Goal: Information Seeking & Learning: Understand process/instructions

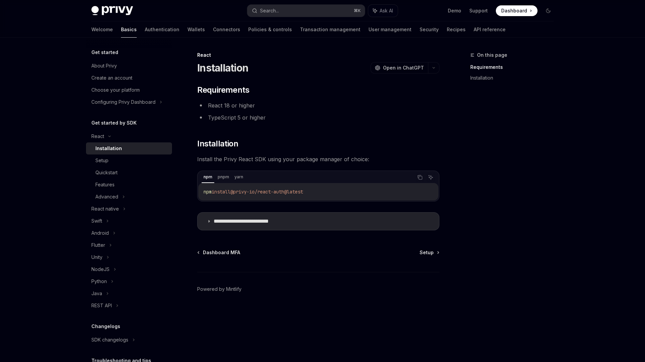
click at [117, 15] on img at bounding box center [112, 10] width 42 height 9
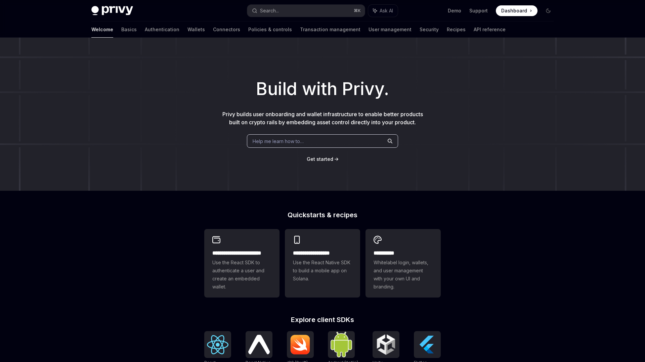
click at [298, 118] on p "Privy builds user onboarding and wallet infrastructure to enable better product…" at bounding box center [322, 118] width 204 height 16
click at [307, 115] on span "Privy builds user onboarding and wallet infrastructure to enable better product…" at bounding box center [322, 118] width 201 height 15
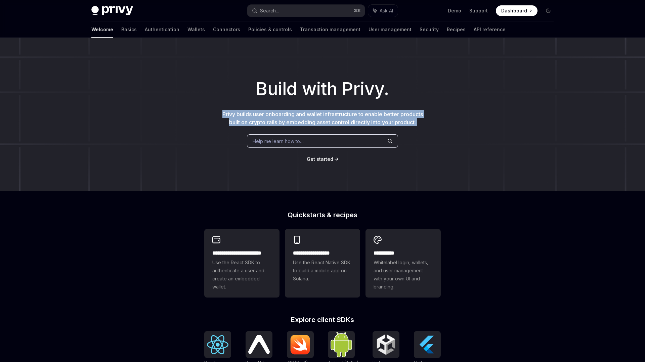
click at [307, 115] on span "Privy builds user onboarding and wallet infrastructure to enable better product…" at bounding box center [322, 118] width 201 height 15
click at [306, 111] on span "Privy builds user onboarding and wallet infrastructure to enable better product…" at bounding box center [322, 118] width 201 height 15
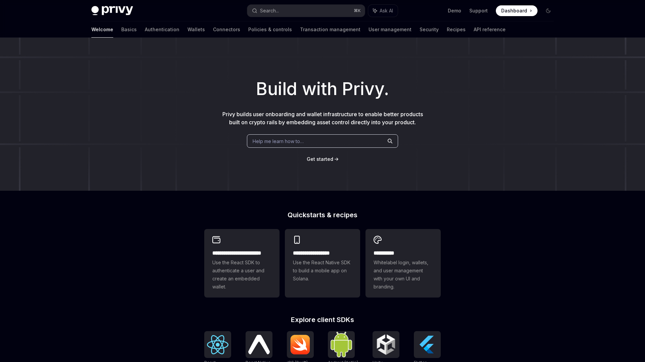
click at [307, 113] on span "Privy builds user onboarding and wallet infrastructure to enable better product…" at bounding box center [322, 118] width 201 height 15
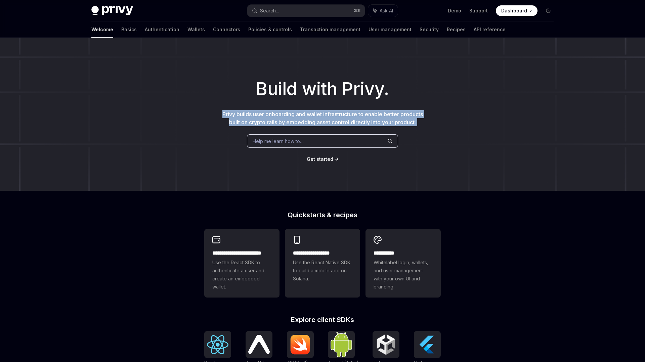
click at [307, 113] on span "Privy builds user onboarding and wallet infrastructure to enable better product…" at bounding box center [322, 118] width 201 height 15
click at [302, 101] on div at bounding box center [302, 101] width 0 height 0
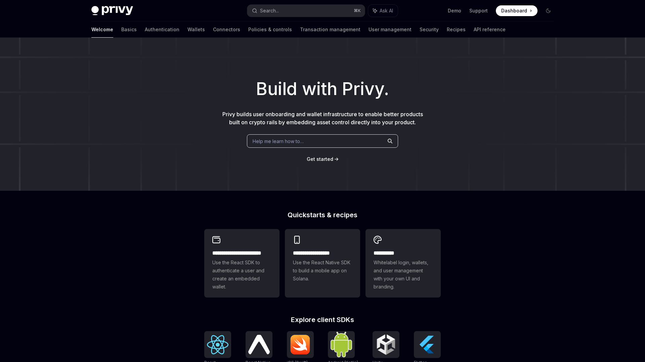
click at [318, 94] on h1 "Build with Privy." at bounding box center [323, 89] width 624 height 26
click at [213, 30] on link "Connectors" at bounding box center [226, 30] width 27 height 16
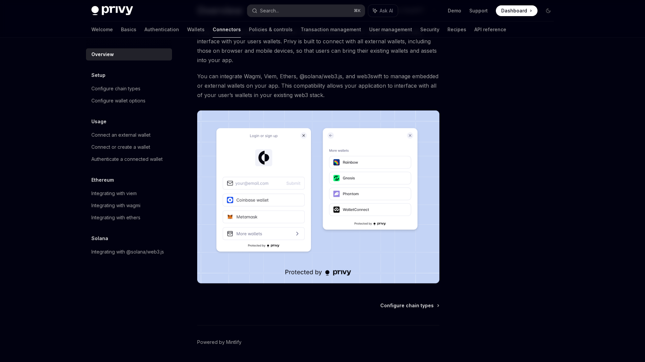
scroll to position [69, 0]
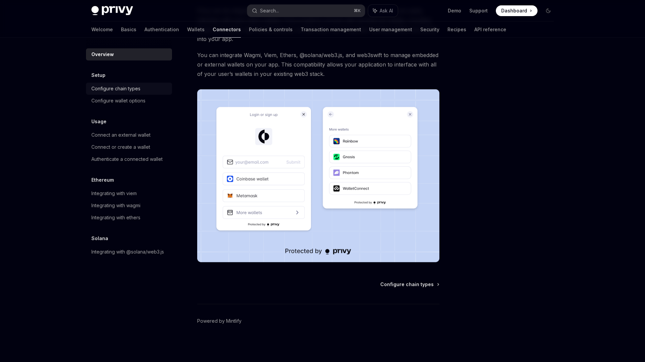
click at [103, 88] on div "Configure chain types" at bounding box center [115, 89] width 49 height 8
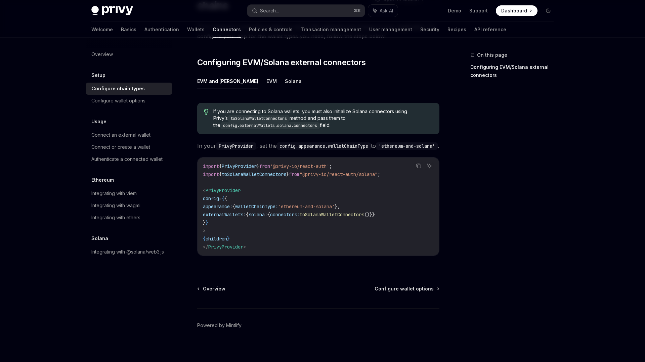
scroll to position [76, 0]
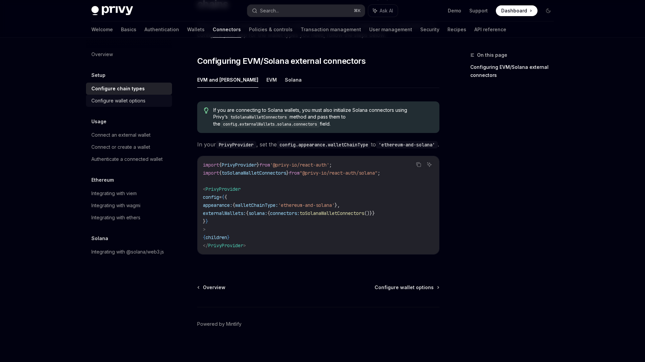
click at [142, 96] on link "Configure wallet options" at bounding box center [129, 101] width 86 height 12
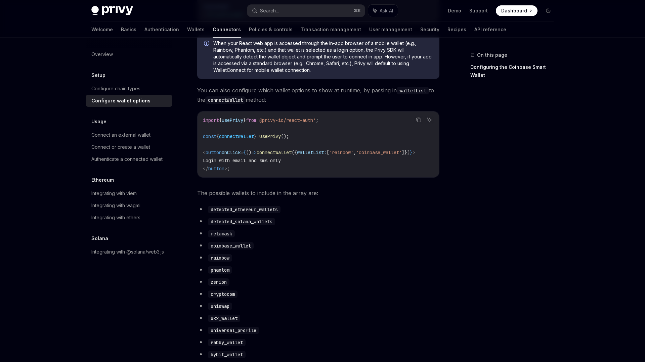
scroll to position [221, 0]
click at [115, 128] on div "Usage Connect an external wallet Connect or create a wallet Authenticate a conn…" at bounding box center [129, 142] width 86 height 48
click at [115, 131] on link "Connect an external wallet" at bounding box center [129, 135] width 86 height 12
type textarea "*"
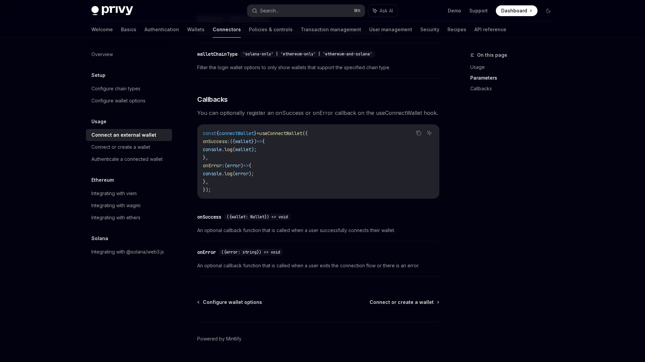
scroll to position [356, 0]
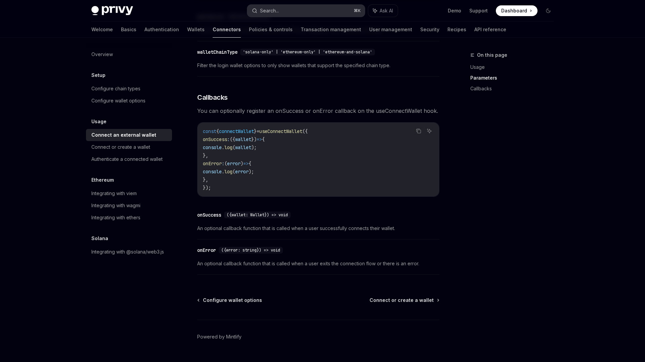
click at [274, 10] on div "Search..." at bounding box center [269, 11] width 19 height 8
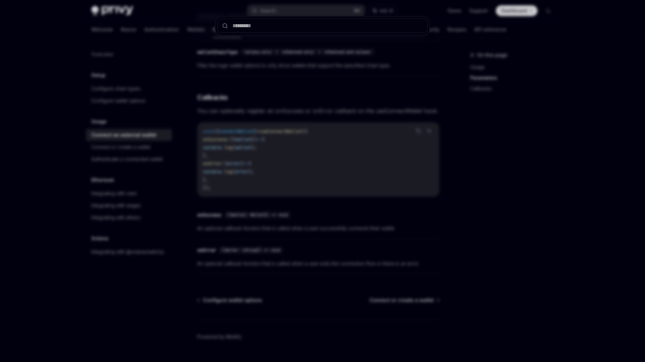
type input "**********"
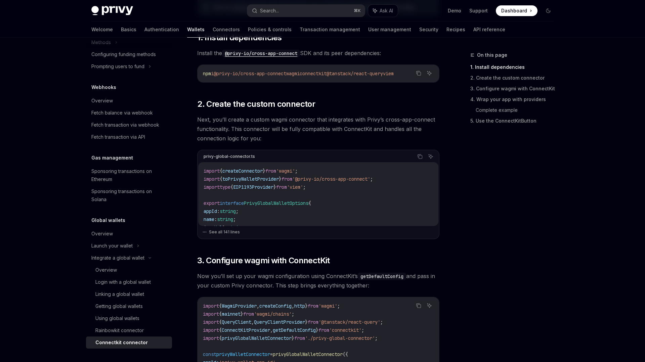
scroll to position [147, 0]
click at [128, 333] on div "Rainbowkit connector" at bounding box center [119, 331] width 48 height 8
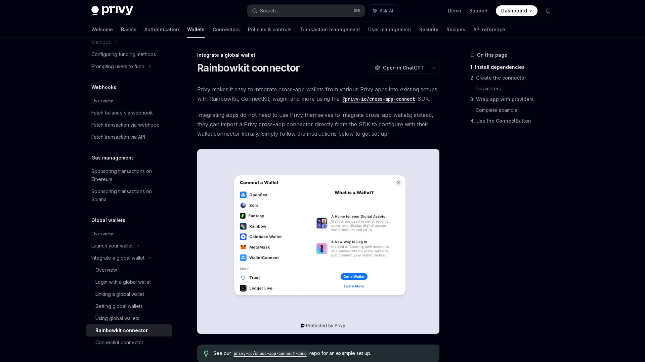
click at [271, 90] on span "Privy makes it easy to integrate cross-app wallets from various Privy apps into…" at bounding box center [318, 94] width 242 height 19
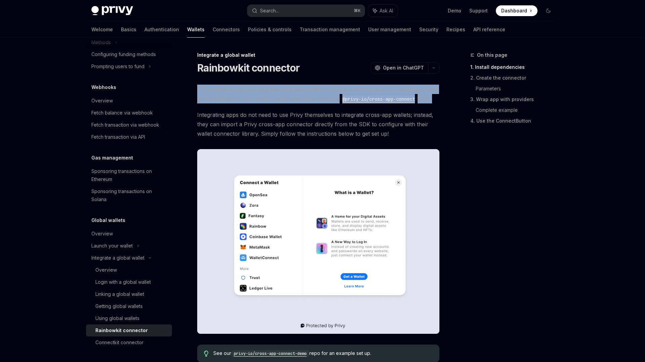
click at [271, 90] on span "Privy makes it easy to integrate cross-app wallets from various Privy apps into…" at bounding box center [318, 94] width 242 height 19
click at [267, 77] on div at bounding box center [267, 77] width 0 height 0
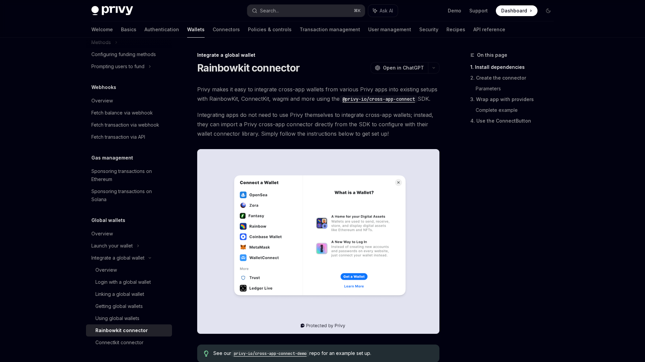
click at [225, 133] on span "Integrating apps do not need to use Privy themselves to integrate cross-app wal…" at bounding box center [318, 124] width 242 height 28
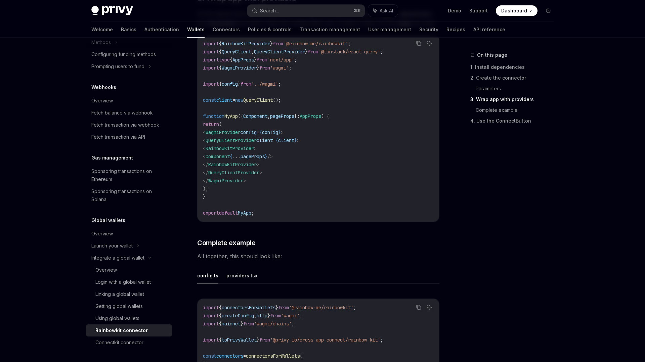
scroll to position [1085, 0]
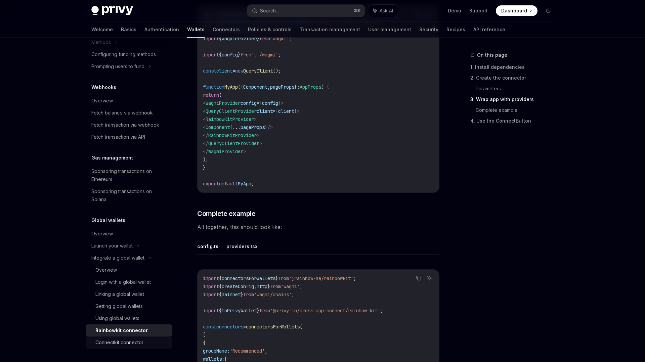
click at [119, 342] on div "Connectkit connector" at bounding box center [119, 343] width 48 height 8
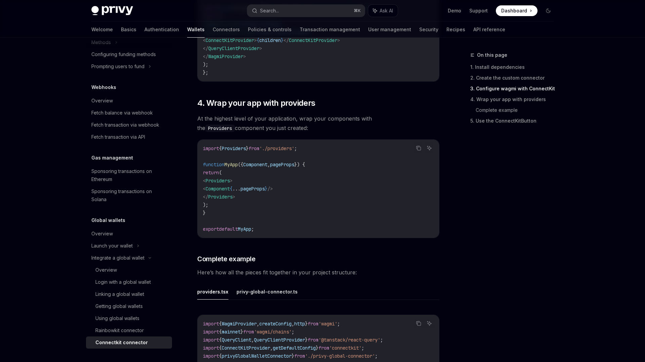
scroll to position [766, 0]
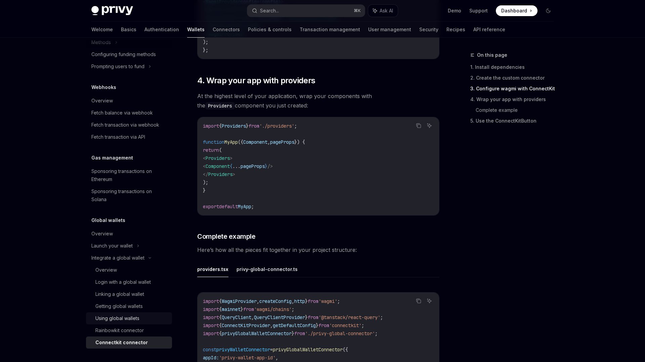
click at [123, 318] on div "Using global wallets" at bounding box center [117, 318] width 44 height 8
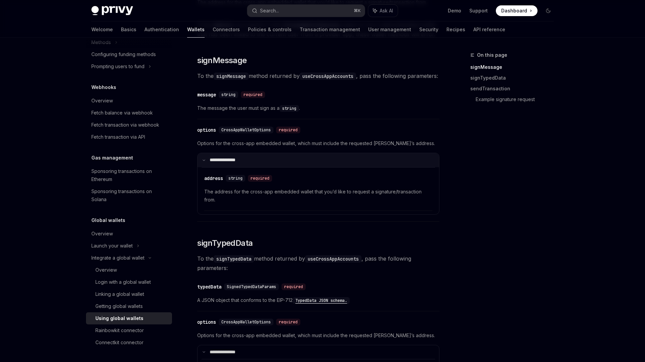
scroll to position [323, 0]
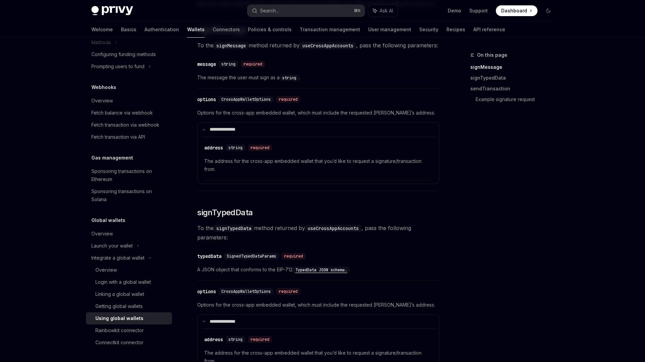
click at [115, 221] on h5 "Global wallets" at bounding box center [108, 220] width 34 height 8
click at [104, 233] on div "Overview" at bounding box center [102, 234] width 22 height 8
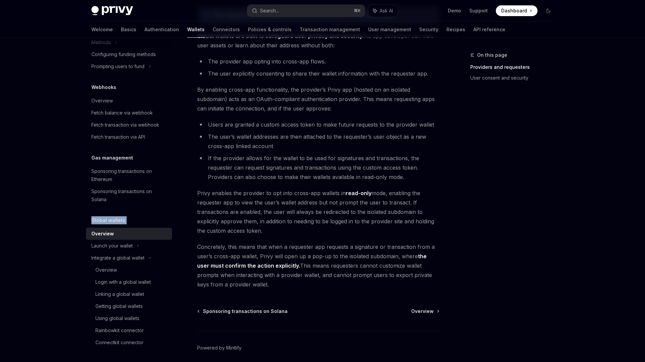
scroll to position [489, 0]
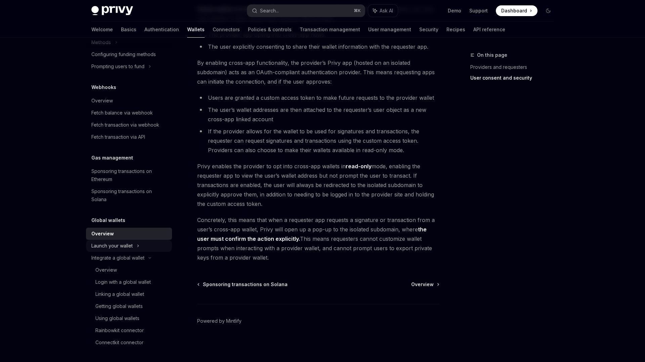
click at [107, 246] on div "Launch your wallet" at bounding box center [111, 246] width 41 height 8
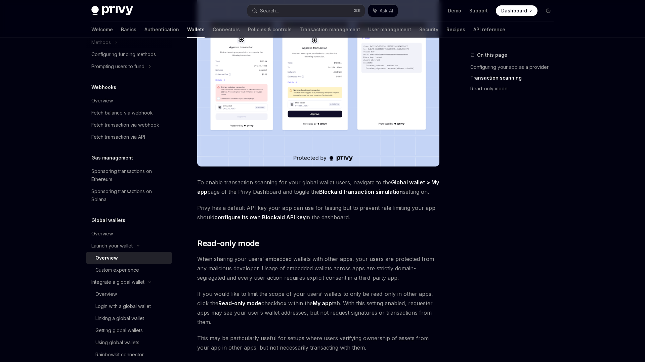
scroll to position [496, 0]
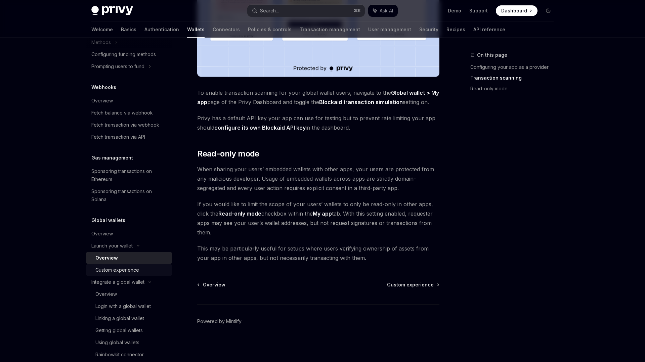
click at [126, 268] on div "Custom experience" at bounding box center [117, 270] width 44 height 8
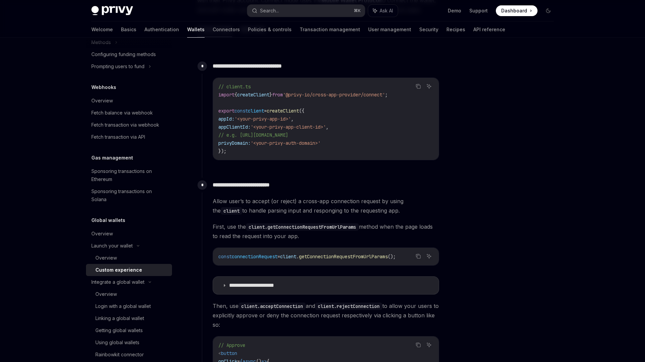
scroll to position [270, 0]
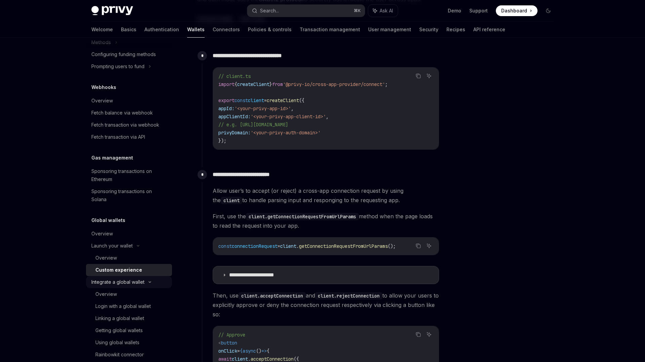
click at [121, 282] on div "Integrate a global wallet" at bounding box center [117, 282] width 53 height 8
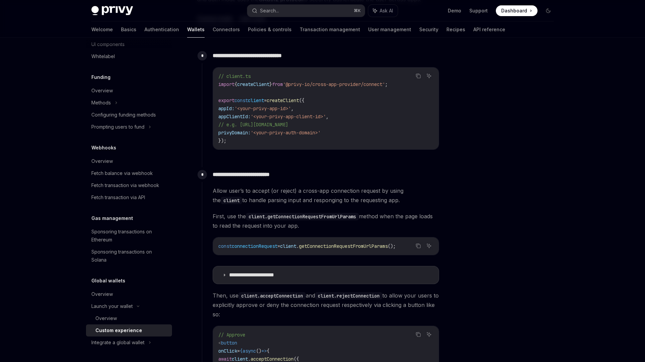
scroll to position [243, 0]
click at [120, 334] on div "Custom experience" at bounding box center [118, 331] width 47 height 8
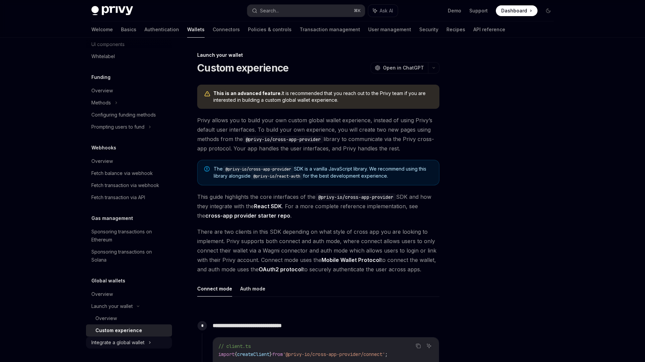
click at [126, 342] on div "Integrate a global wallet" at bounding box center [117, 343] width 53 height 8
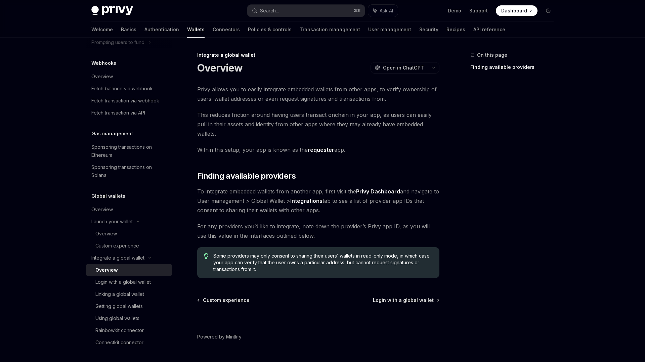
scroll to position [0, 0]
click at [131, 284] on div "Login with a global wallet" at bounding box center [122, 282] width 55 height 8
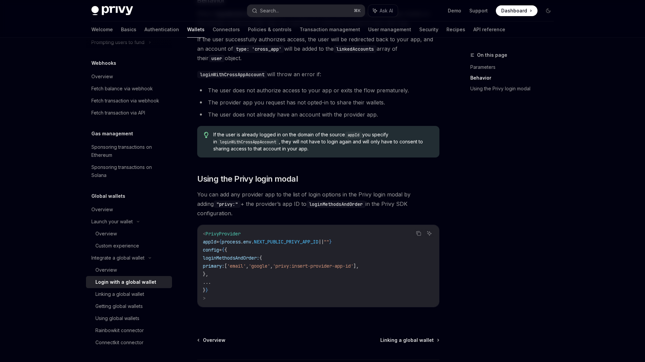
scroll to position [383, 0]
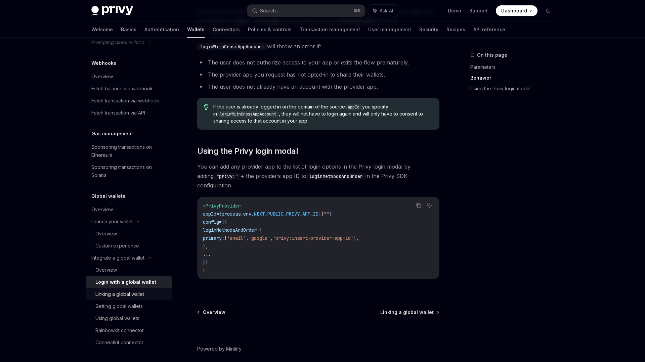
click at [124, 293] on div "Linking a global wallet" at bounding box center [119, 294] width 49 height 8
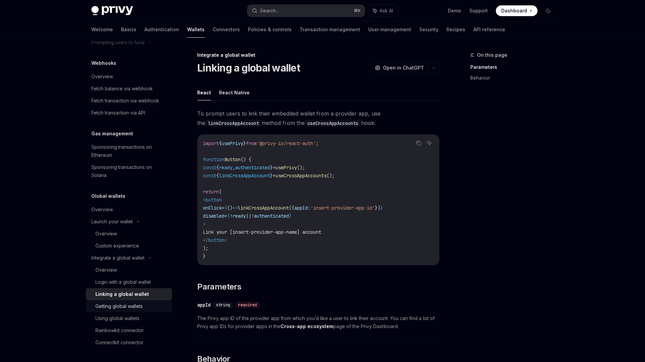
click at [111, 307] on div "Getting global wallets" at bounding box center [118, 306] width 47 height 8
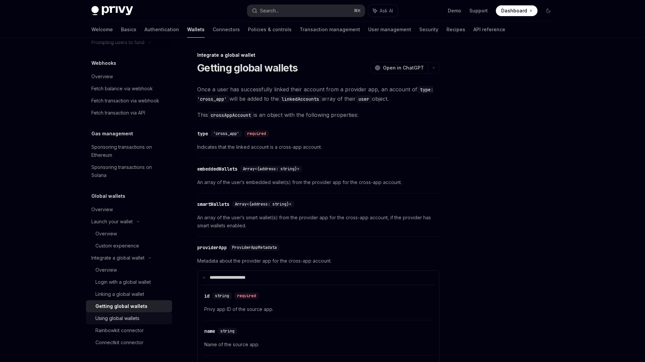
click at [106, 319] on div "Using global wallets" at bounding box center [117, 318] width 44 height 8
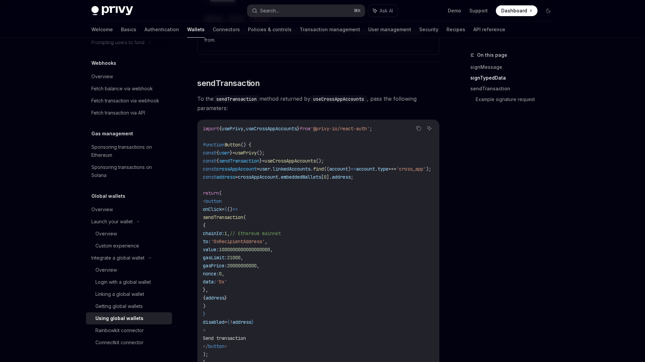
scroll to position [648, 0]
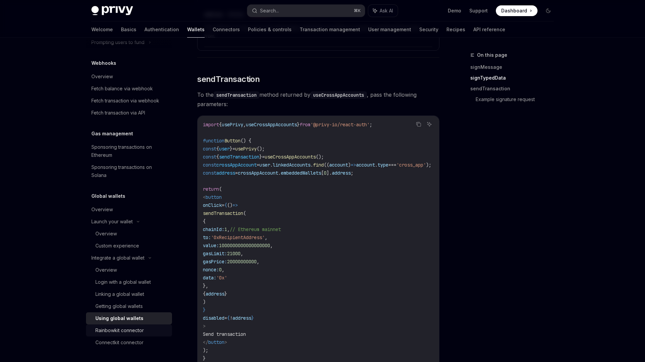
click at [132, 329] on div "Rainbowkit connector" at bounding box center [119, 331] width 48 height 8
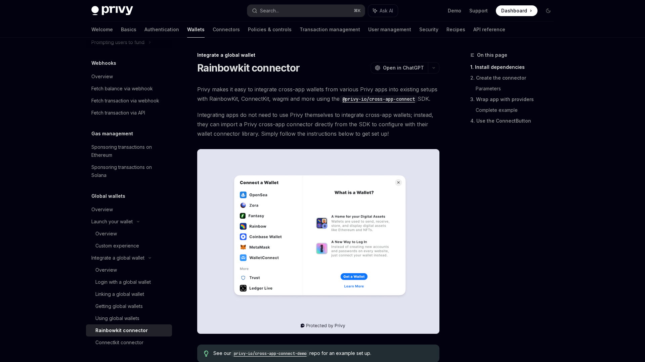
drag, startPoint x: 438, startPoint y: 100, endPoint x: 203, endPoint y: 81, distance: 235.9
click at [199, 77] on div at bounding box center [199, 77] width 0 height 0
click at [225, 160] on img at bounding box center [318, 241] width 242 height 185
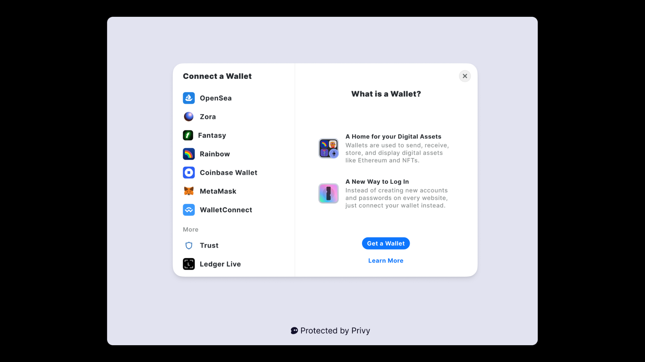
click at [226, 124] on img at bounding box center [322, 181] width 431 height 329
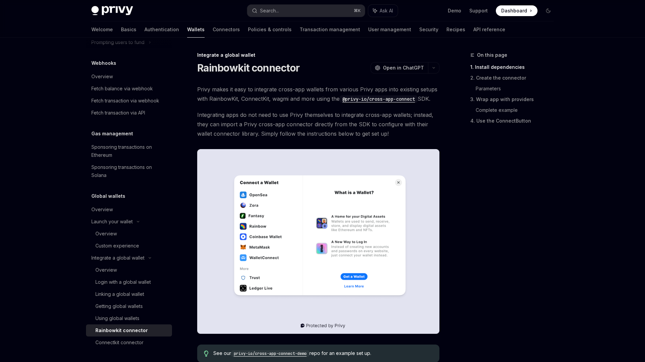
click at [208, 133] on span "Integrating apps do not need to use Privy themselves to integrate cross-app wal…" at bounding box center [318, 124] width 242 height 28
drag, startPoint x: 197, startPoint y: 114, endPoint x: 395, endPoint y: 138, distance: 200.0
click at [395, 138] on span "Integrating apps do not need to use Privy themselves to integrate cross-app wal…" at bounding box center [318, 124] width 242 height 28
click at [381, 134] on span "Integrating apps do not need to use Privy themselves to integrate cross-app wal…" at bounding box center [318, 124] width 242 height 28
click at [380, 134] on span "Integrating apps do not need to use Privy themselves to integrate cross-app wal…" at bounding box center [318, 124] width 242 height 28
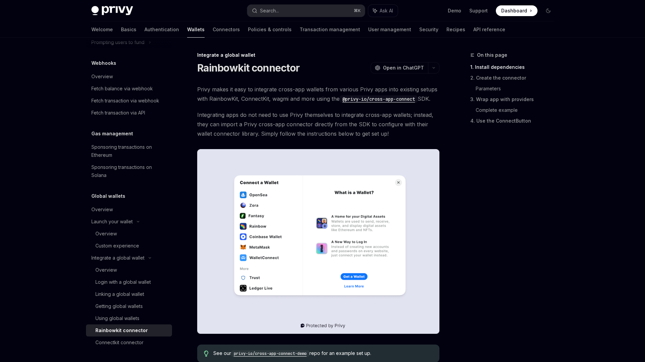
click at [380, 134] on span "Integrating apps do not need to use Privy themselves to integrate cross-app wal…" at bounding box center [318, 124] width 242 height 28
click at [378, 134] on span "Integrating apps do not need to use Privy themselves to integrate cross-app wal…" at bounding box center [318, 124] width 242 height 28
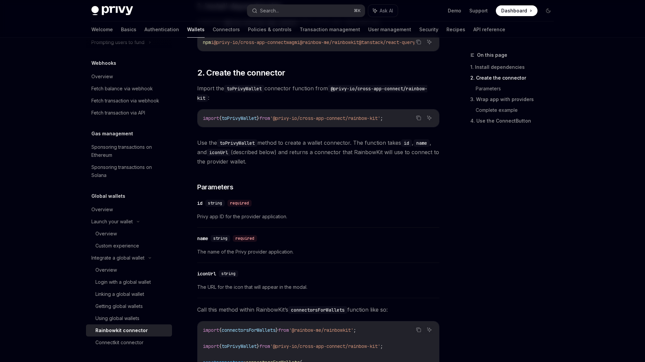
scroll to position [402, 0]
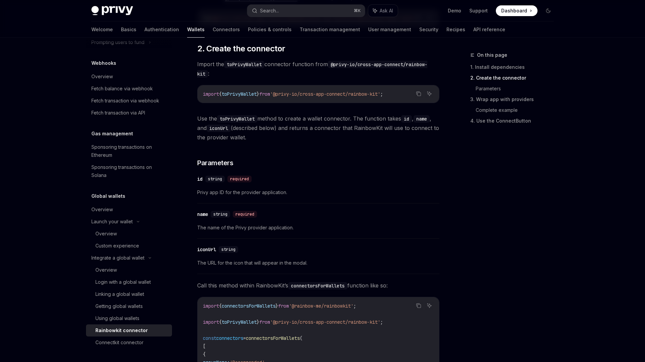
click at [216, 194] on span "Privy app ID for the provider application." at bounding box center [318, 192] width 242 height 8
click at [219, 181] on span "string" at bounding box center [215, 178] width 14 height 5
click at [241, 181] on div "required" at bounding box center [239, 179] width 24 height 7
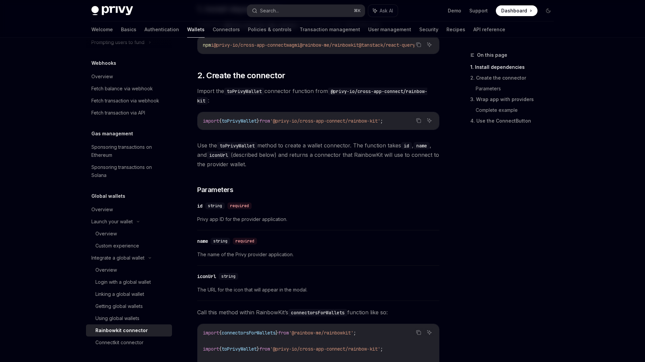
scroll to position [375, 0]
click at [293, 95] on span "Import the toPrivyWallet connector function from @privy-io/cross-app-connect/ra…" at bounding box center [318, 96] width 242 height 19
click at [289, 81] on div at bounding box center [289, 81] width 0 height 0
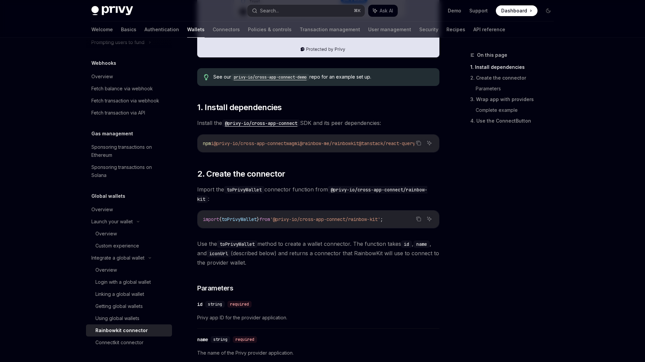
scroll to position [0, 0]
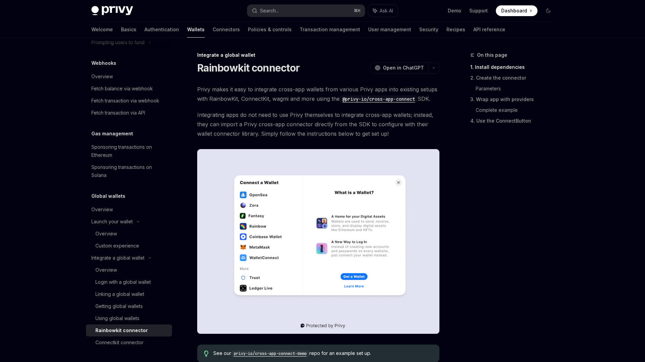
click at [199, 69] on h1 "Rainbowkit connector" at bounding box center [248, 68] width 102 height 12
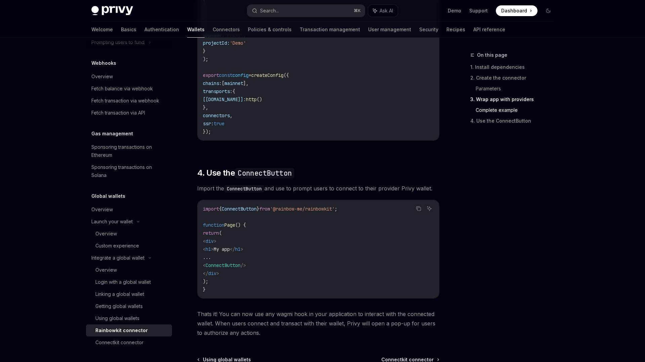
scroll to position [1576, 0]
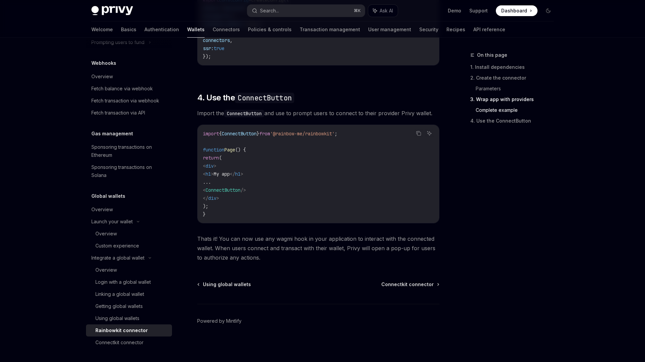
click at [269, 260] on span "Thats it! You can now use any wagmi hook in your application to interact with t…" at bounding box center [318, 248] width 242 height 28
copy div "Loremipsum dolorsita ConsEC Adip el SeddOEI TempOR Inci ut LaboREE Dolor magna …"
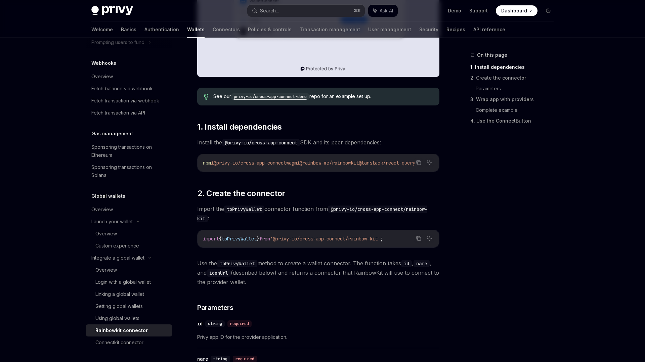
scroll to position [0, 0]
click at [220, 163] on span "@privy-io/cross-app-connect" at bounding box center [250, 163] width 73 height 6
click at [286, 162] on span "@privy-io/cross-app-connect" at bounding box center [250, 163] width 73 height 6
copy span "@privy-io/cross-app-connect"
click at [317, 163] on span "@rainbow-me/rainbowkit" at bounding box center [329, 163] width 59 height 6
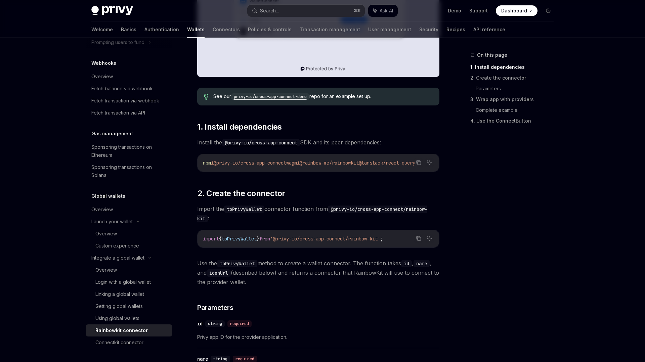
click at [289, 144] on code "@privy-io/cross-app-connect" at bounding box center [261, 142] width 78 height 7
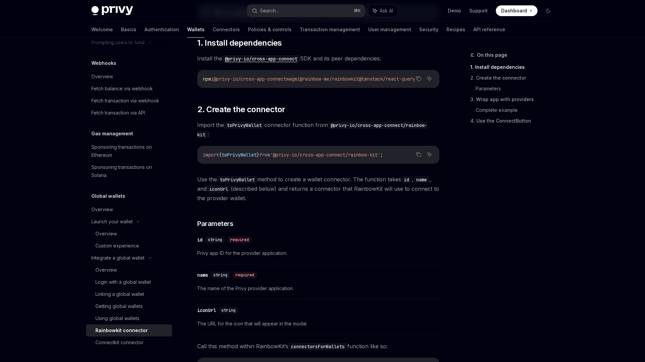
scroll to position [342, 0]
click at [252, 157] on span "toPrivyWallet" at bounding box center [239, 154] width 35 height 6
copy div "import { toPrivyWallet } from '@privy-io/cross-app-connect/rainbow-kit' ;"
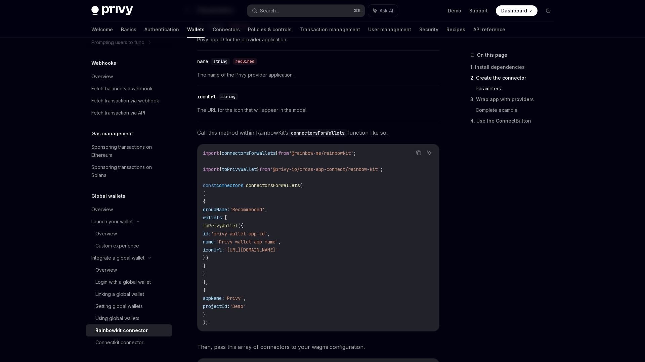
scroll to position [555, 0]
click at [241, 113] on span "The URL for the icon that will appear in the modal." at bounding box center [318, 110] width 242 height 8
click at [237, 116] on div at bounding box center [237, 116] width 0 height 0
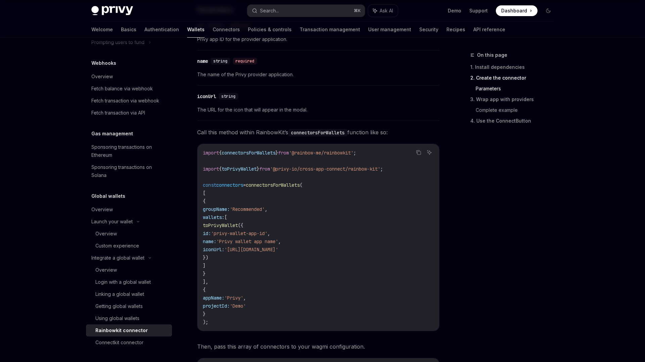
click at [318, 108] on div "​ iconUrl string The URL for the icon that will appear in the modal." at bounding box center [318, 105] width 242 height 32
click at [254, 134] on span "Call this method within RainbowKit’s connectorsForWallets function like so:" at bounding box center [318, 132] width 242 height 9
click at [250, 122] on div at bounding box center [250, 122] width 0 height 0
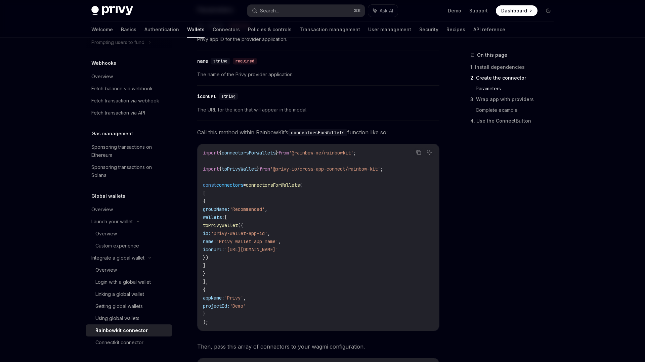
click at [298, 121] on div "​ iconUrl string The URL for the icon that will appear in the modal." at bounding box center [318, 105] width 242 height 32
click at [293, 184] on span "connectorsForWallets" at bounding box center [273, 185] width 54 height 6
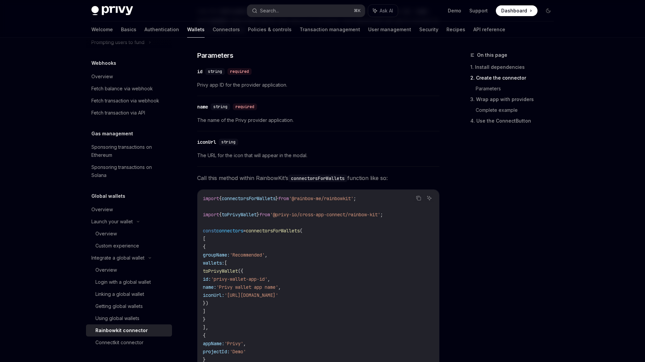
scroll to position [514, 0]
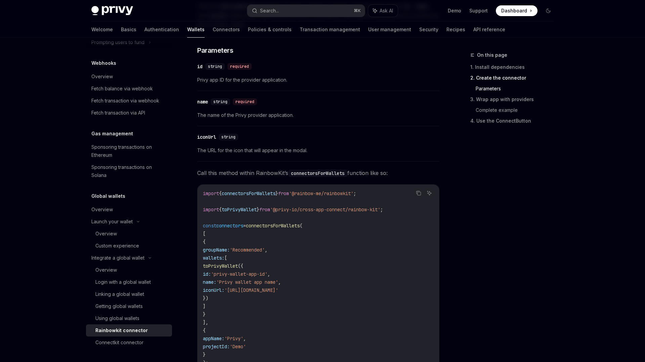
click at [243, 157] on div "​ iconUrl string The URL for the icon that will appear in the modal." at bounding box center [318, 146] width 242 height 32
click at [244, 155] on span "The URL for the icon that will appear in the modal." at bounding box center [318, 150] width 242 height 8
click at [244, 154] on span "The URL for the icon that will appear in the modal." at bounding box center [318, 150] width 242 height 8
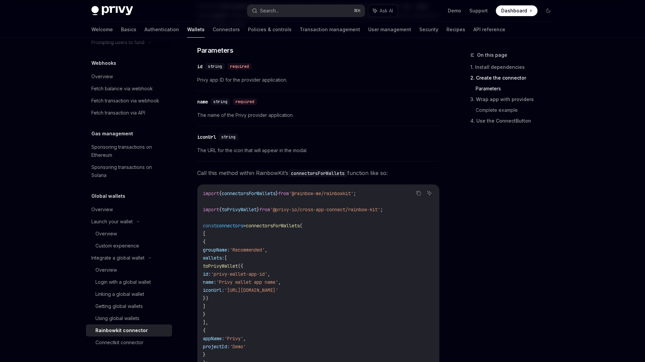
click at [240, 156] on div at bounding box center [240, 156] width 0 height 0
click at [273, 283] on span "'Privy wallet app name'" at bounding box center [247, 282] width 62 height 6
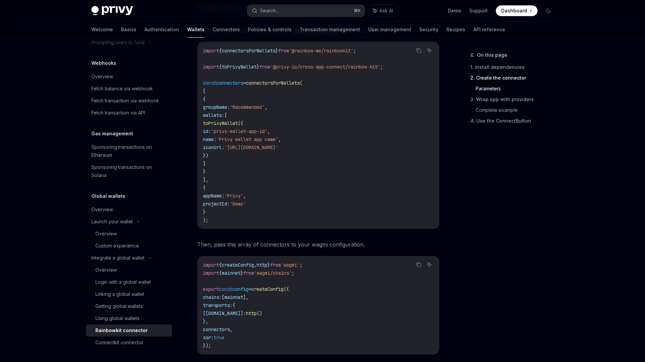
scroll to position [652, 0]
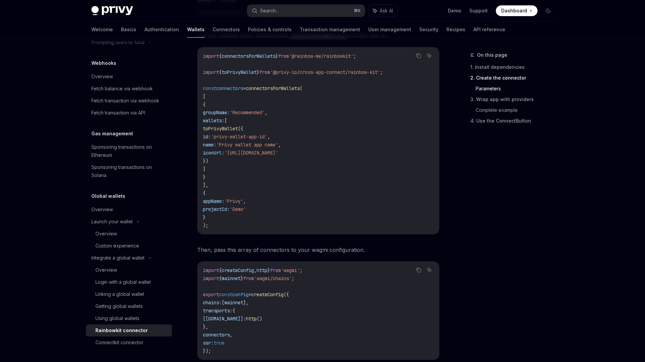
click at [288, 90] on span "connectorsForWallets" at bounding box center [273, 88] width 54 height 6
click at [265, 115] on span "'Recommended'" at bounding box center [247, 113] width 35 height 6
copy span "Recommended"
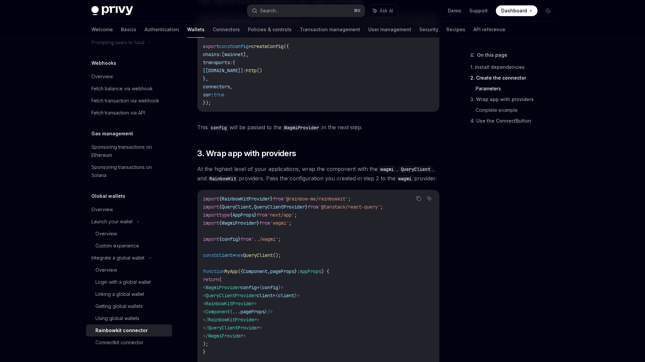
scroll to position [899, 0]
click at [459, 13] on link "Demo" at bounding box center [454, 10] width 13 height 7
click at [520, 13] on span "Dashboard" at bounding box center [514, 10] width 26 height 7
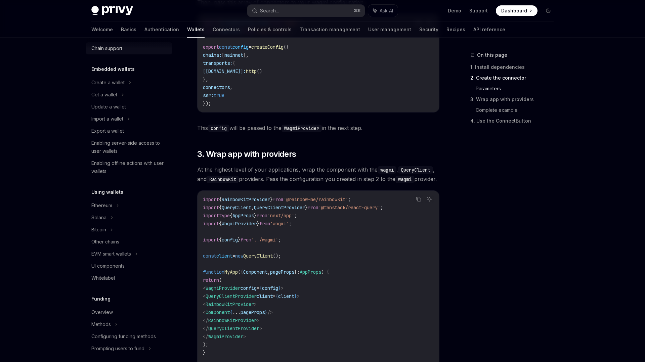
scroll to position [0, 0]
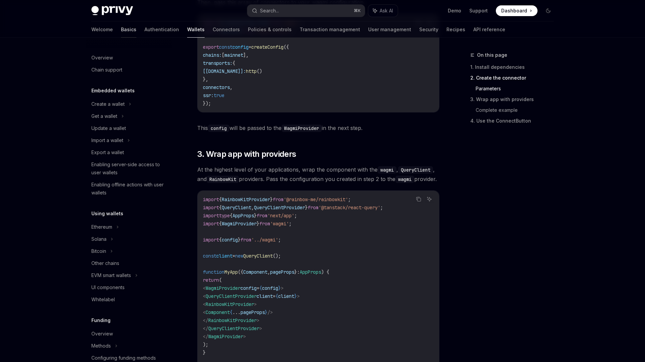
click at [121, 31] on link "Basics" at bounding box center [128, 30] width 15 height 16
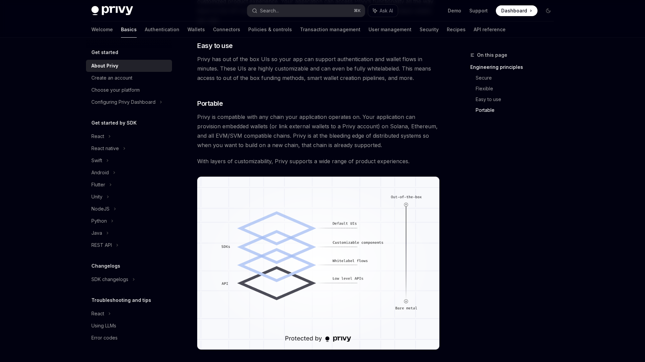
scroll to position [517, 0]
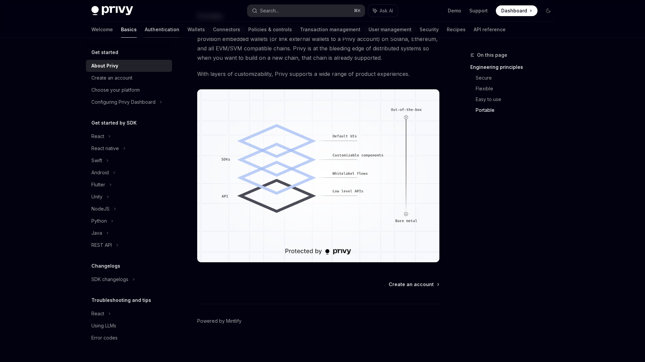
click at [145, 26] on link "Authentication" at bounding box center [162, 30] width 35 height 16
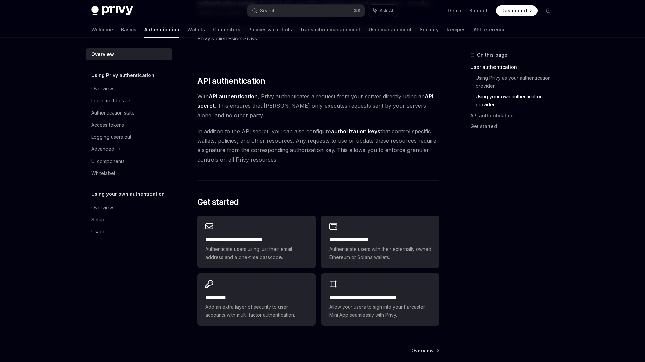
scroll to position [430, 0]
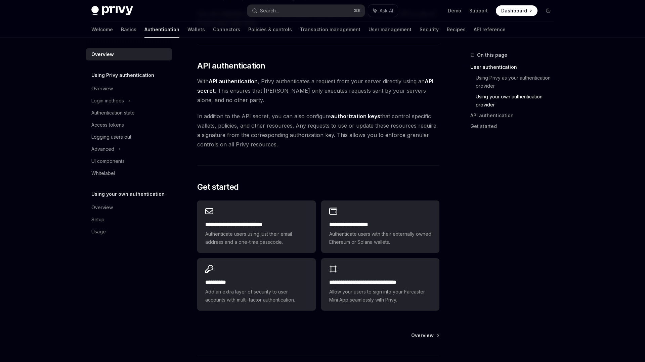
click at [519, 8] on span "Dashboard" at bounding box center [514, 10] width 26 height 7
click at [351, 118] on strong "authorization keys" at bounding box center [355, 116] width 49 height 7
click at [249, 236] on span "Authenticate users using just their email address and a one-time passcode." at bounding box center [256, 238] width 102 height 16
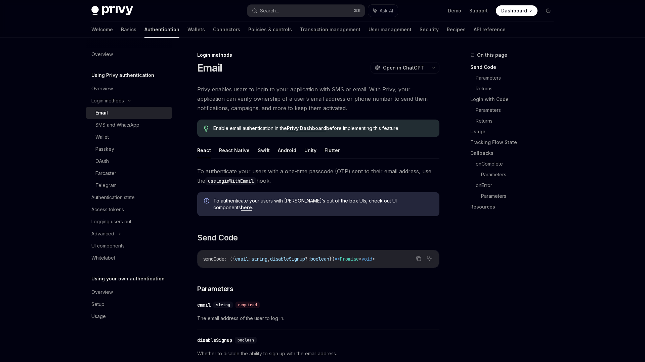
click at [144, 31] on link "Authentication" at bounding box center [161, 30] width 35 height 16
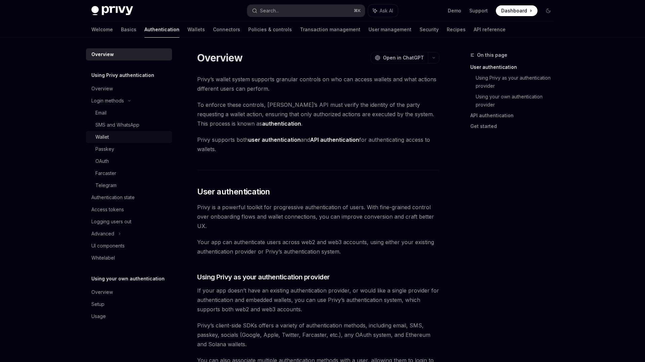
click at [108, 139] on div "Wallet" at bounding box center [101, 137] width 13 height 8
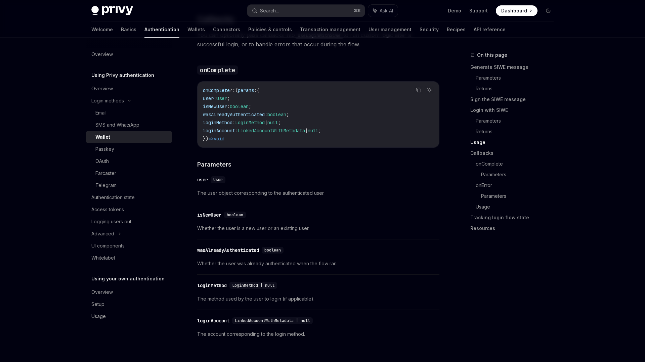
scroll to position [1138, 0]
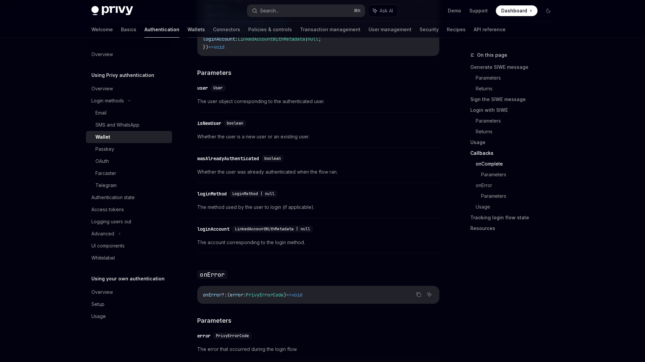
click at [187, 30] on link "Wallets" at bounding box center [195, 30] width 17 height 16
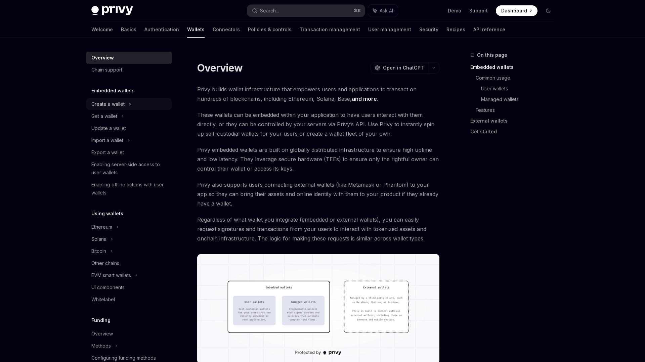
click at [114, 107] on div "Create a wallet" at bounding box center [107, 104] width 33 height 8
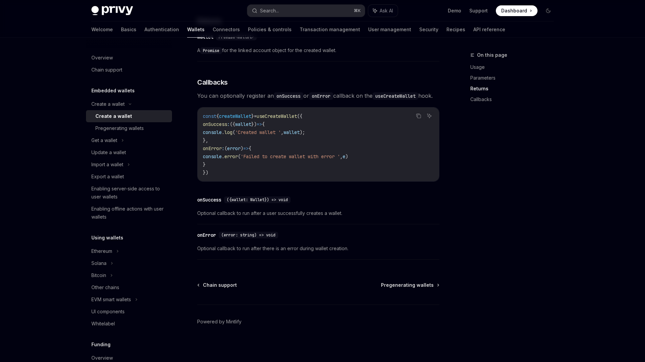
scroll to position [441, 0]
click at [123, 130] on div "Pregenerating wallets" at bounding box center [119, 128] width 48 height 8
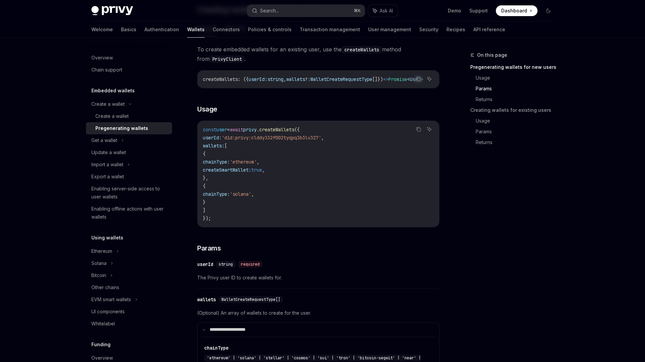
scroll to position [842, 0]
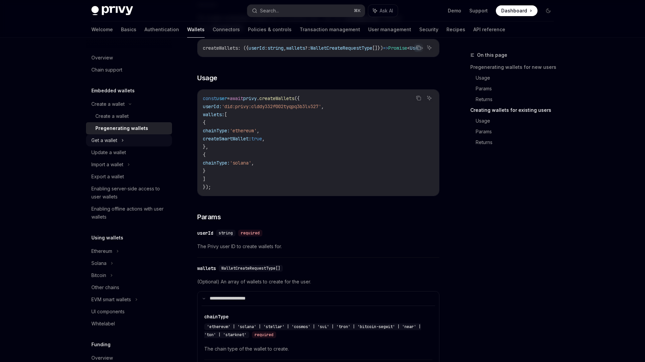
click at [122, 142] on icon at bounding box center [122, 140] width 3 height 8
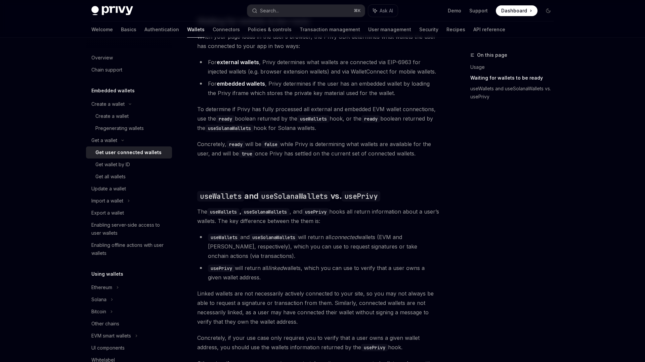
scroll to position [546, 0]
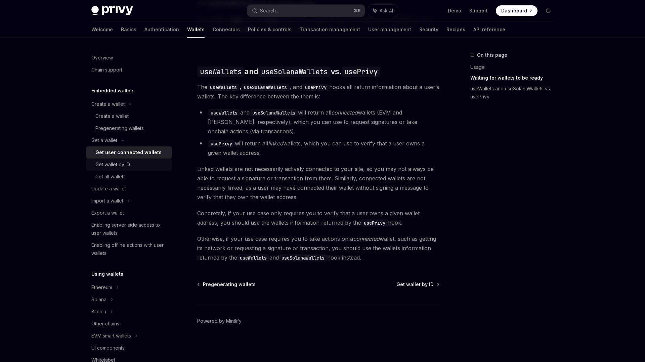
click at [128, 164] on div "Get wallet by ID" at bounding box center [112, 165] width 35 height 8
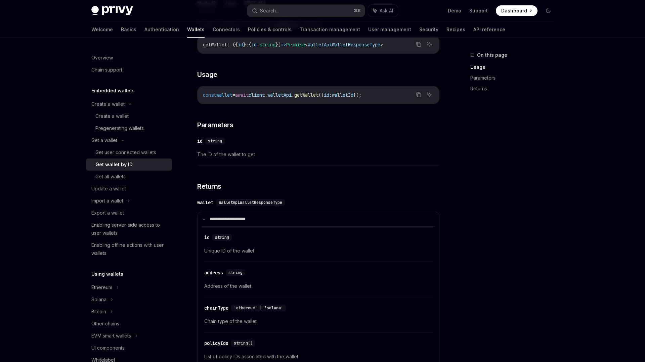
scroll to position [356, 0]
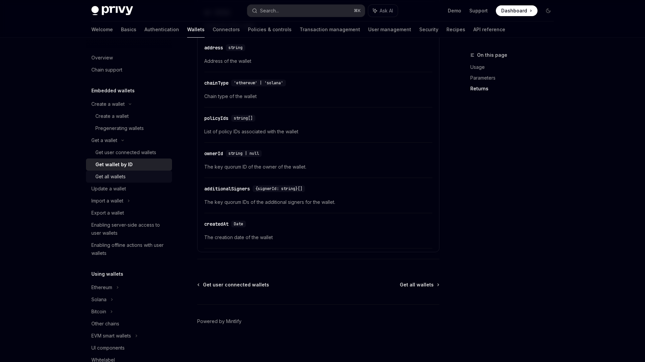
click at [122, 175] on div "Get all wallets" at bounding box center [110, 177] width 30 height 8
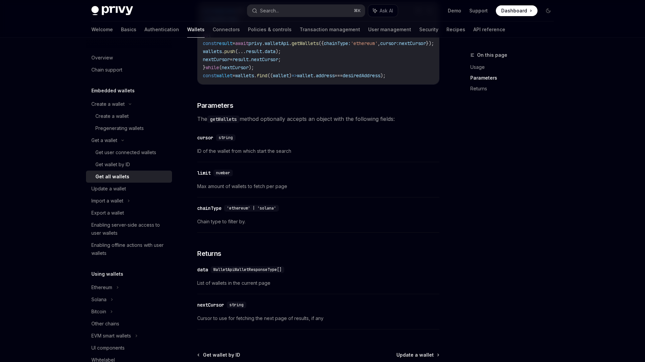
scroll to position [275, 0]
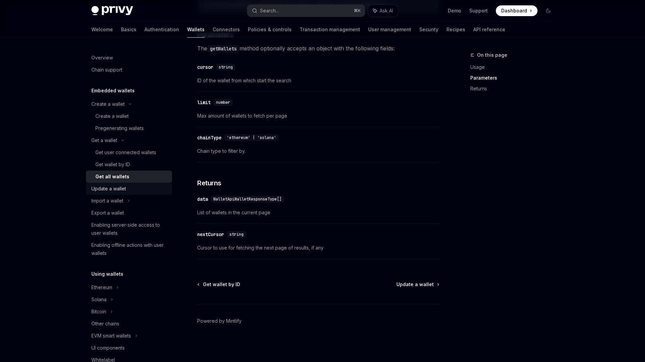
click at [122, 190] on div "Update a wallet" at bounding box center [108, 189] width 35 height 8
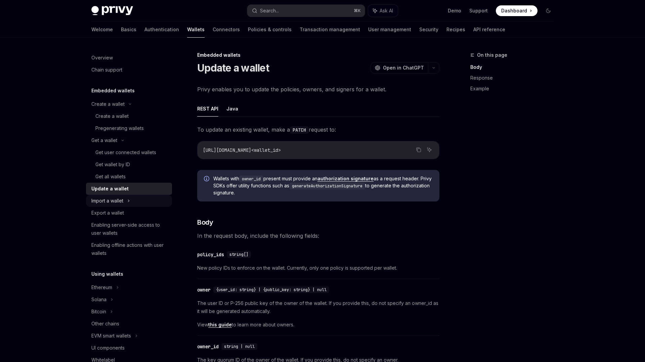
click at [123, 200] on div "Import a wallet" at bounding box center [107, 201] width 32 height 8
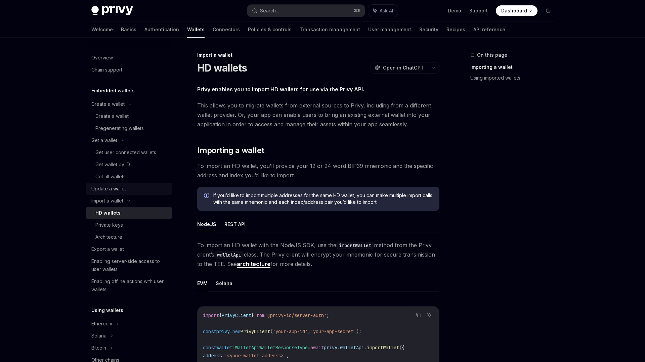
click at [124, 191] on div "Update a wallet" at bounding box center [108, 189] width 35 height 8
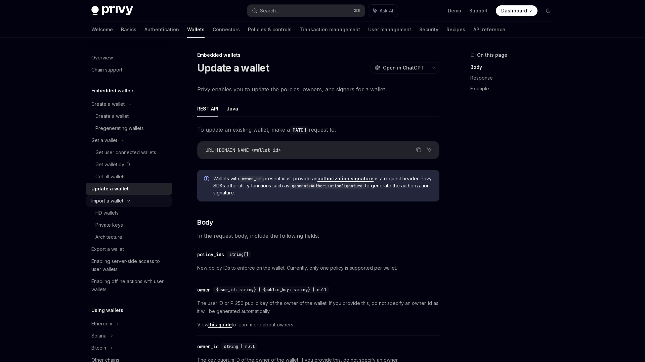
click at [121, 197] on div "Import a wallet" at bounding box center [107, 201] width 32 height 8
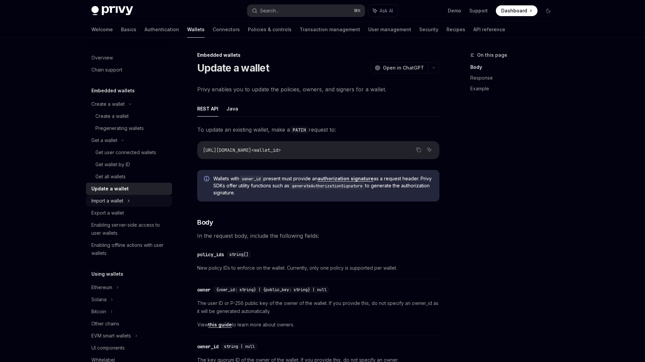
click at [118, 200] on div "Import a wallet" at bounding box center [107, 201] width 32 height 8
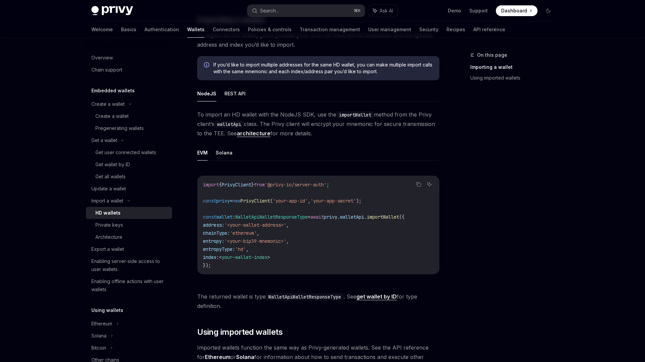
scroll to position [218, 0]
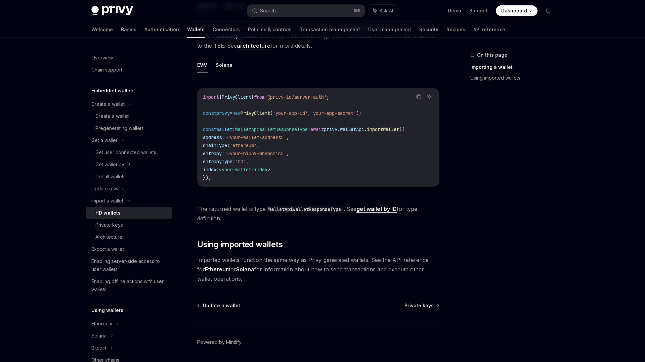
click at [384, 212] on link "get wallet by ID" at bounding box center [376, 209] width 40 height 7
type textarea "*"
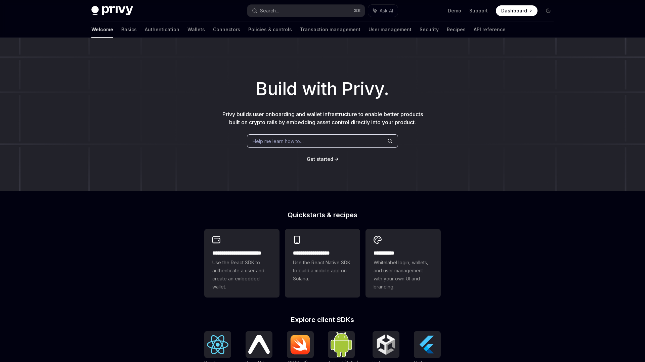
click at [306, 140] on div "Help me learn how to…" at bounding box center [322, 140] width 151 height 13
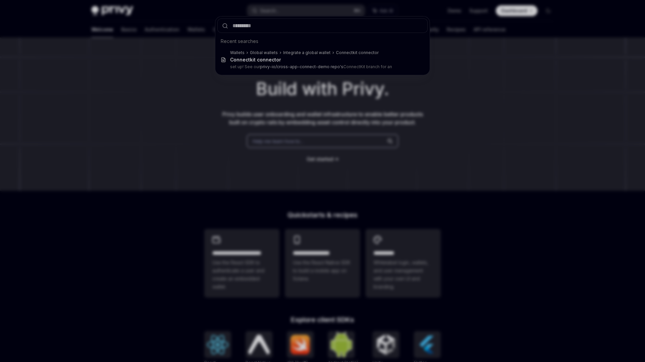
click at [222, 124] on div "Recent searches Wallets Global wallets Integrate a global wallet Connectkit con…" at bounding box center [322, 181] width 645 height 362
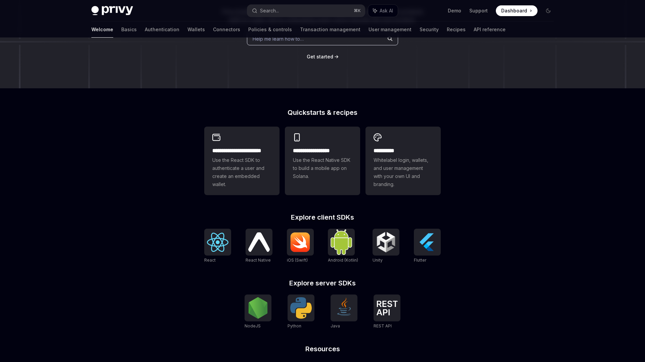
scroll to position [172, 0]
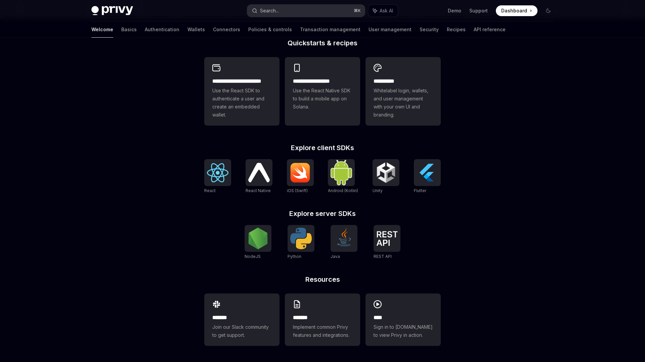
click at [287, 5] on button "Search... ⌘ K" at bounding box center [306, 11] width 118 height 12
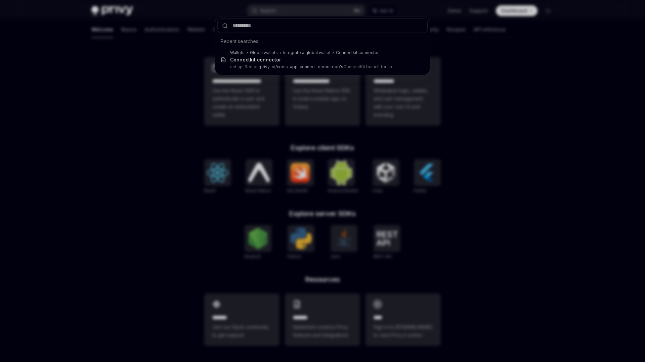
type input "**********"
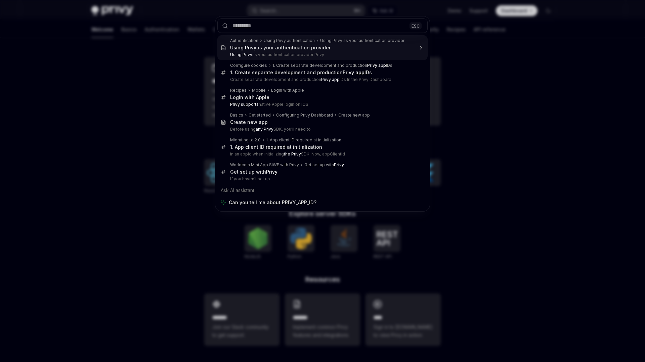
type textarea "*"
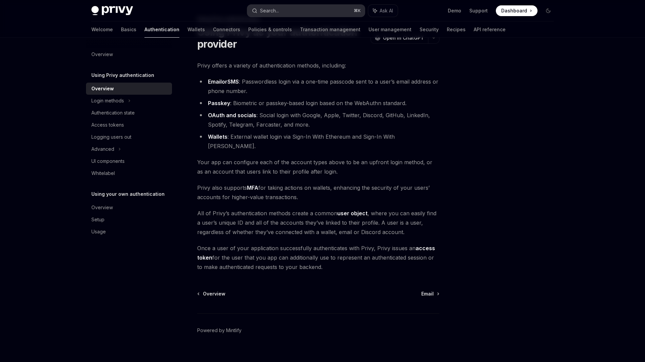
click at [287, 12] on button "Search... ⌘ K" at bounding box center [306, 11] width 118 height 12
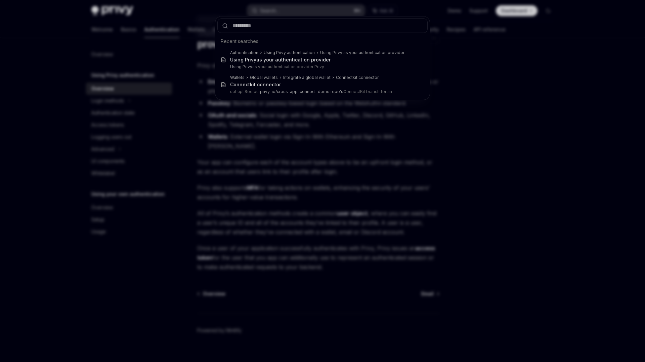
type input "**********"
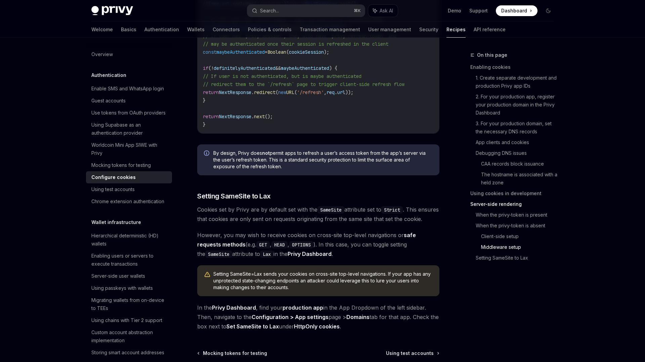
scroll to position [2284, 0]
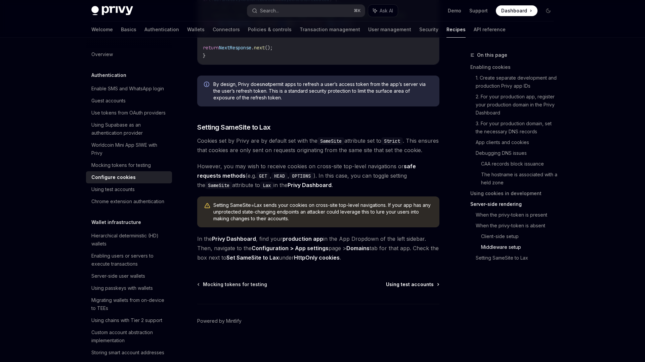
click at [412, 284] on span "Using test accounts" at bounding box center [410, 284] width 48 height 7
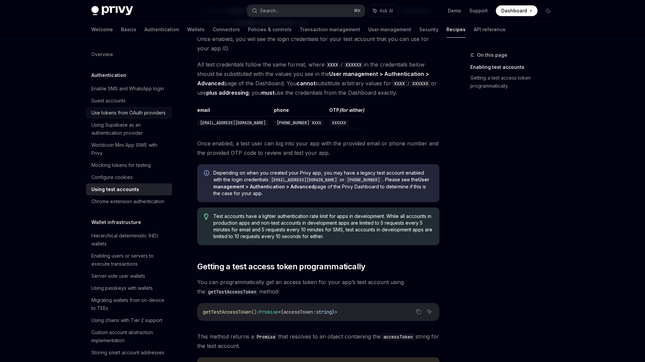
scroll to position [201, 0]
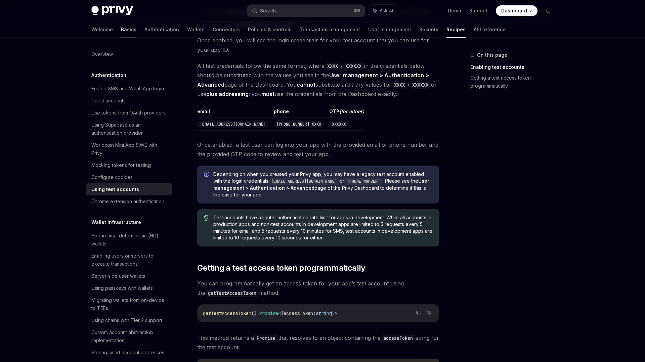
click at [121, 31] on link "Basics" at bounding box center [128, 30] width 15 height 16
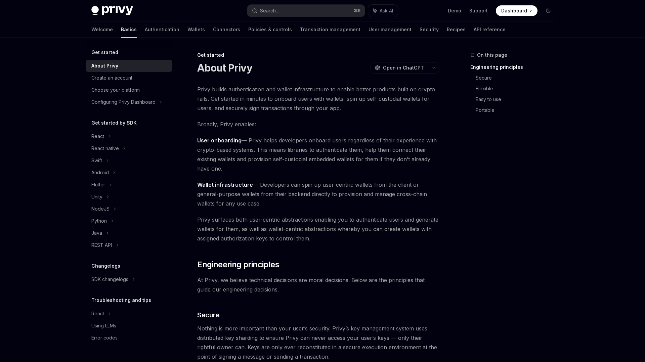
click at [113, 11] on img at bounding box center [112, 10] width 42 height 9
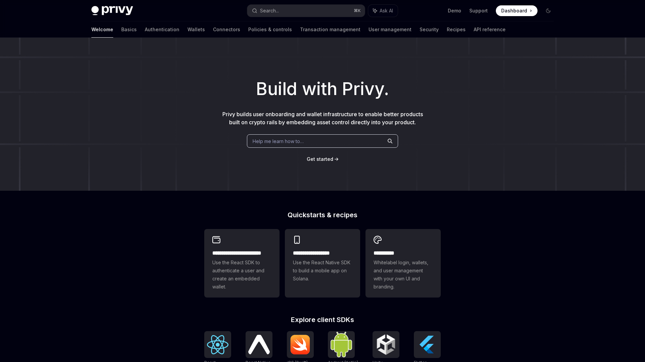
type textarea "*"
click at [265, 8] on div "Search..." at bounding box center [269, 11] width 19 height 8
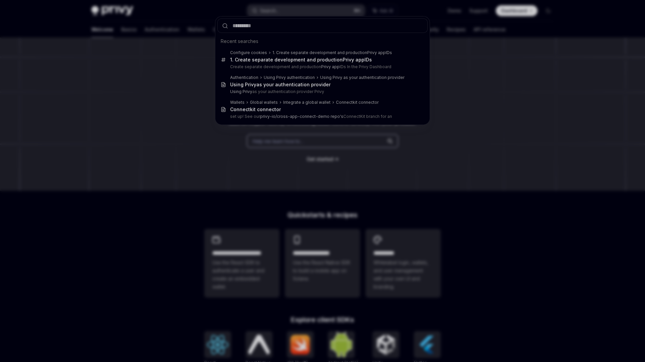
type input "**********"
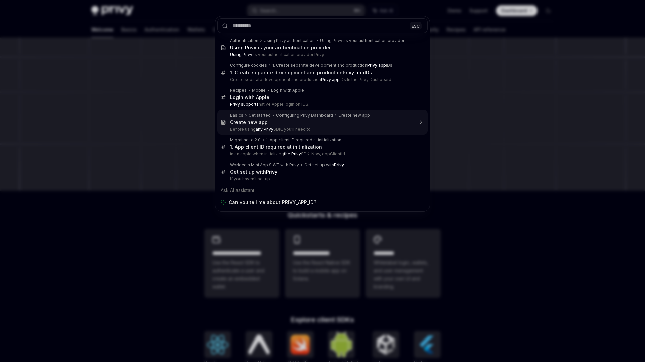
type textarea "*"
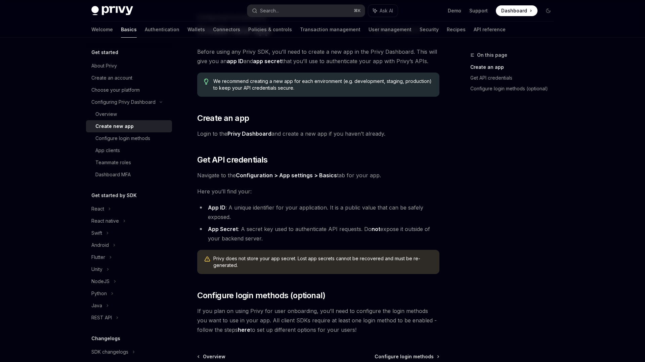
scroll to position [49, 0]
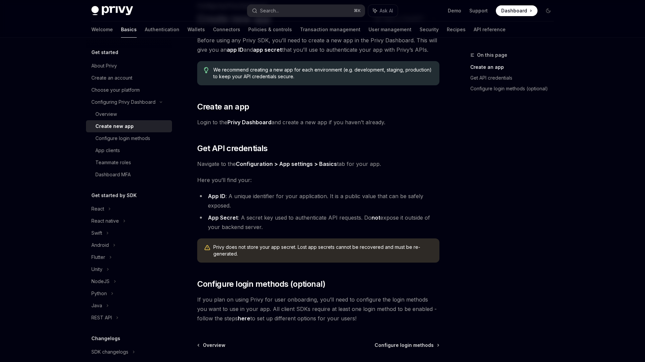
click at [215, 199] on strong "App ID" at bounding box center [216, 196] width 17 height 7
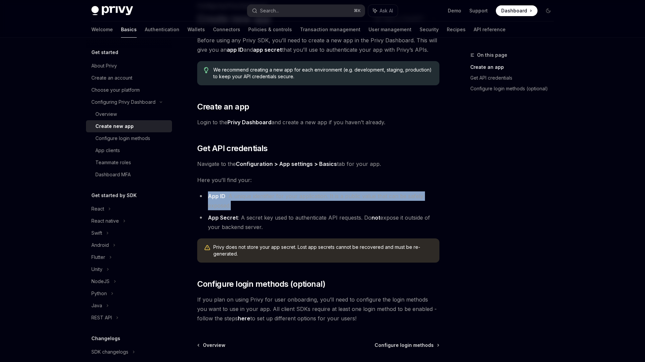
click at [215, 199] on strong "App ID" at bounding box center [216, 196] width 17 height 7
click at [211, 183] on div at bounding box center [211, 183] width 0 height 0
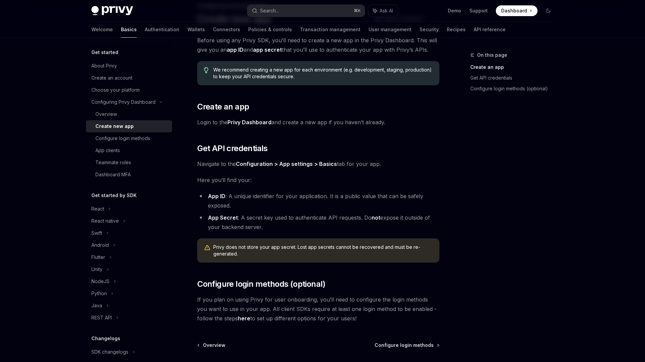
click at [260, 213] on li "App Secret : A secret key used to authenticate API requests. Do not expose it o…" at bounding box center [318, 222] width 242 height 19
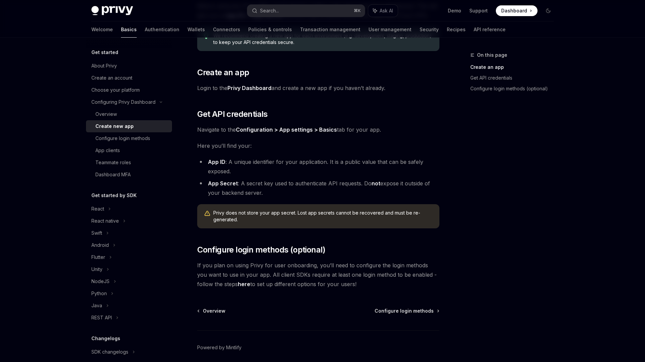
scroll to position [83, 0]
click at [253, 132] on link "Configuration > App settings > Basics" at bounding box center [286, 130] width 101 height 7
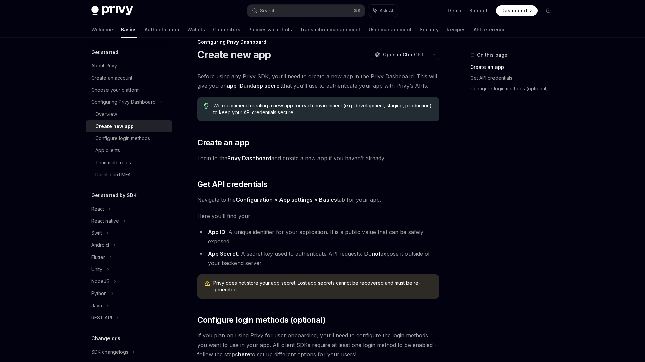
scroll to position [0, 0]
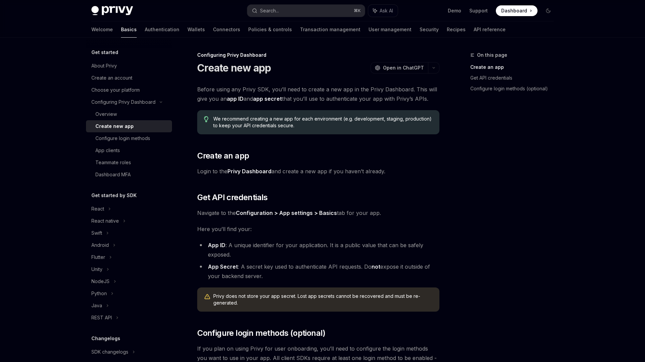
click at [224, 89] on span "Before using any Privy SDK, you’ll need to create a new app in the Privy Dashbo…" at bounding box center [318, 94] width 242 height 19
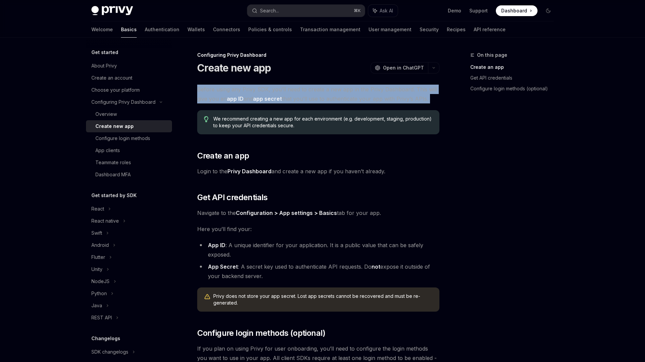
click at [224, 89] on span "Before using any Privy SDK, you’ll need to create a new app in the Privy Dashbo…" at bounding box center [318, 94] width 242 height 19
click at [219, 77] on div at bounding box center [219, 77] width 0 height 0
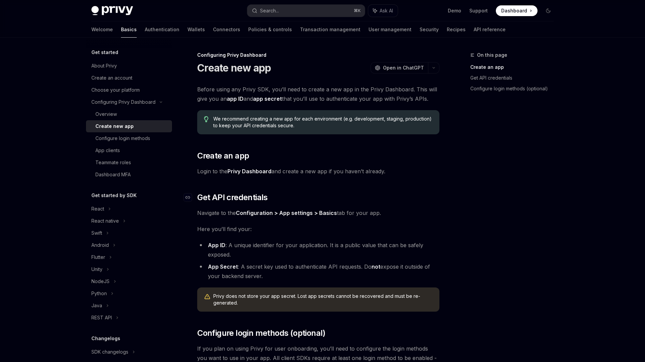
click at [418, 200] on h2 "​ Get API credentials" at bounding box center [318, 197] width 242 height 11
click at [345, 120] on span "We recommend creating a new app for each environment (e.g. development, staging…" at bounding box center [322, 122] width 219 height 13
click at [260, 173] on link "Privy Dashboard" at bounding box center [249, 171] width 44 height 7
